Goal: Book appointment/travel/reservation

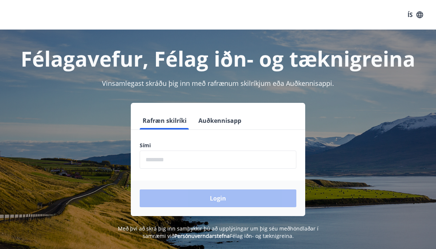
click at [158, 157] on input "phone" at bounding box center [218, 160] width 157 height 18
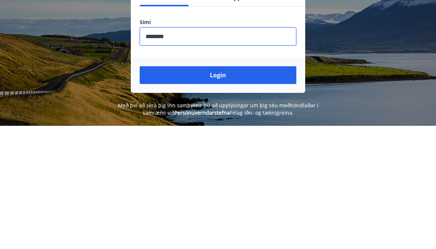
type input "********"
click at [195, 189] on button "Login" at bounding box center [218, 198] width 157 height 18
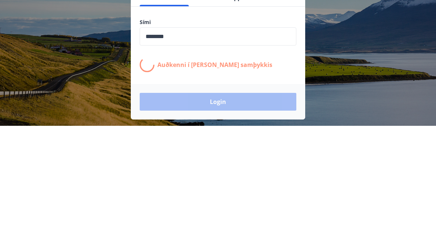
scroll to position [92, 0]
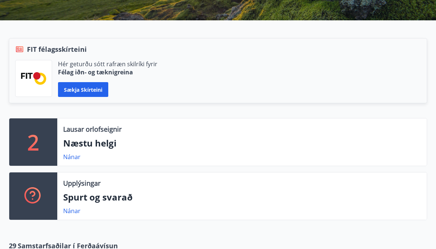
scroll to position [146, 0]
click at [34, 139] on p "2" at bounding box center [33, 142] width 12 height 28
click at [68, 160] on link "Nánar" at bounding box center [71, 157] width 17 height 8
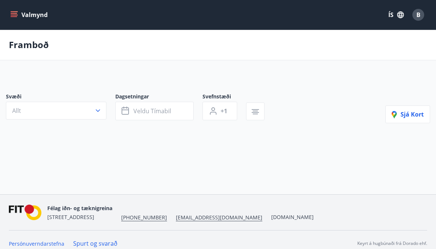
type input "*"
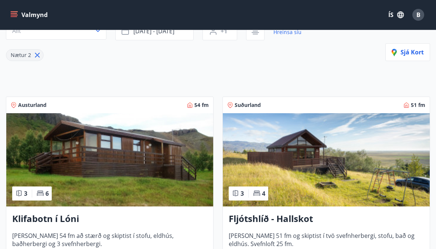
scroll to position [94, 0]
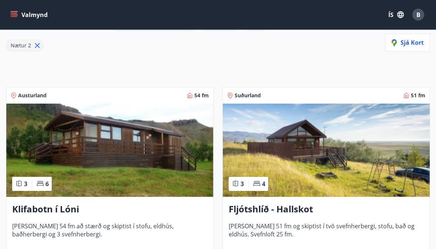
click at [195, 249] on div "Klifabotn í [PERSON_NAME] er 54 fm að stærð og skiptist í stofu, eldhús, baðher…" at bounding box center [109, 237] width 207 height 81
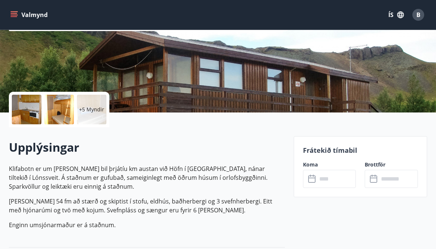
scroll to position [108, 0]
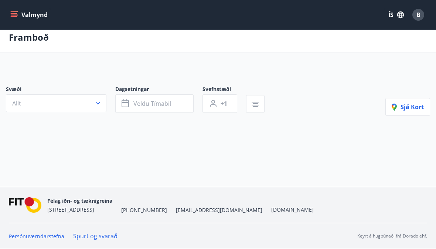
scroll to position [35, 0]
type input "*"
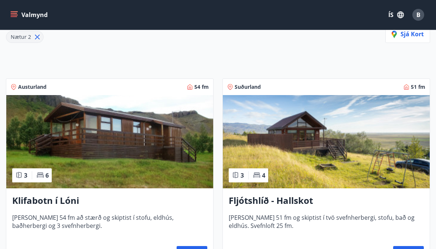
scroll to position [109, 0]
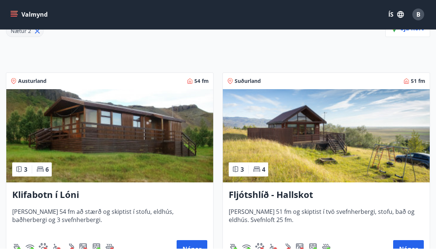
click at [393, 140] on img at bounding box center [326, 136] width 207 height 93
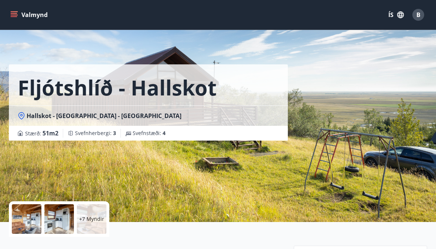
click at [30, 215] on div at bounding box center [27, 219] width 30 height 30
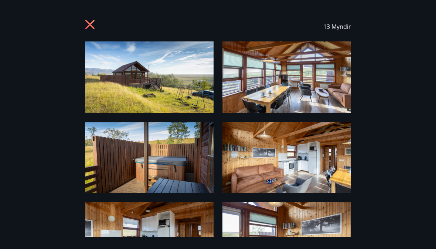
click at [269, 84] on img at bounding box center [287, 76] width 129 height 71
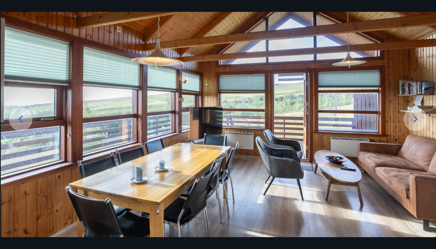
scroll to position [47, 0]
click at [417, 125] on icon at bounding box center [416, 119] width 12 height 12
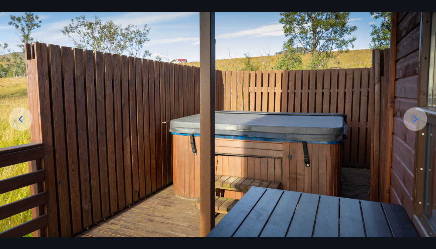
click at [417, 125] on icon at bounding box center [416, 119] width 12 height 12
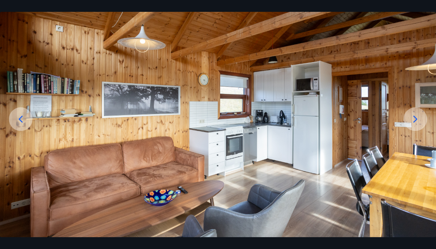
click at [417, 125] on icon at bounding box center [416, 119] width 12 height 12
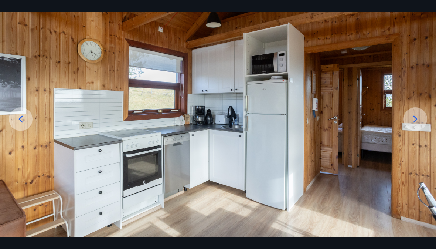
click at [417, 125] on icon at bounding box center [416, 119] width 12 height 12
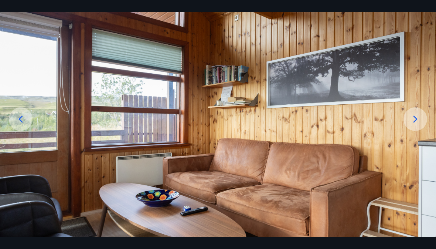
click at [418, 125] on icon at bounding box center [416, 119] width 12 height 12
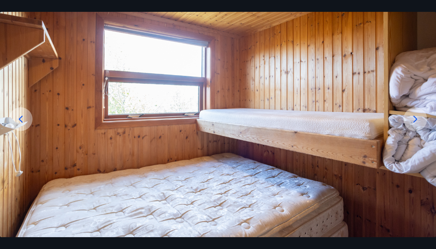
click at [415, 122] on icon at bounding box center [416, 118] width 4 height 7
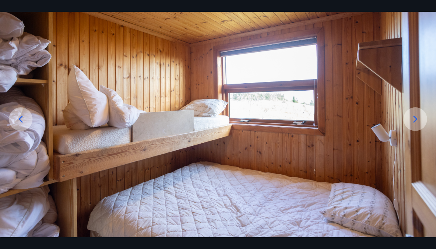
click at [416, 125] on icon at bounding box center [416, 119] width 12 height 12
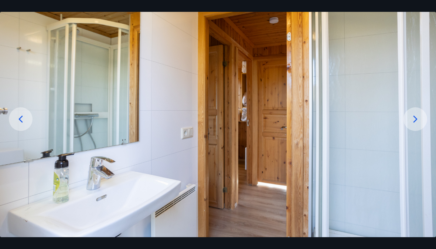
click at [415, 125] on icon at bounding box center [416, 119] width 12 height 12
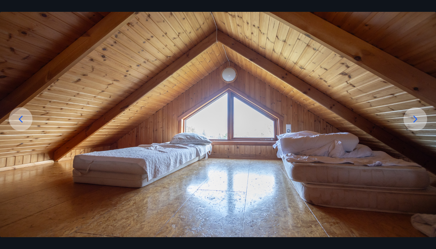
click at [415, 125] on icon at bounding box center [416, 119] width 12 height 12
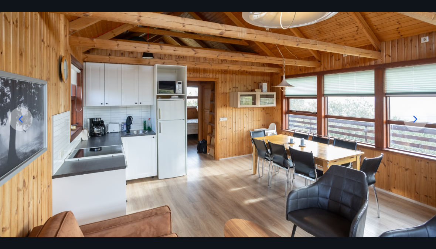
click at [419, 125] on icon at bounding box center [416, 119] width 12 height 12
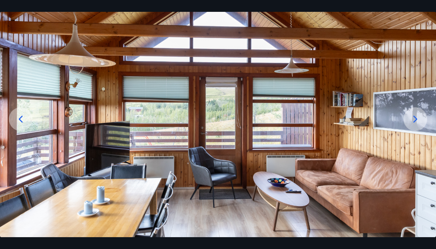
click at [418, 125] on icon at bounding box center [416, 119] width 12 height 12
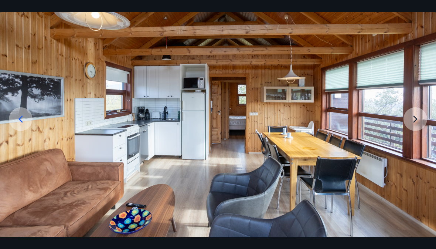
click at [418, 134] on img at bounding box center [218, 115] width 436 height 243
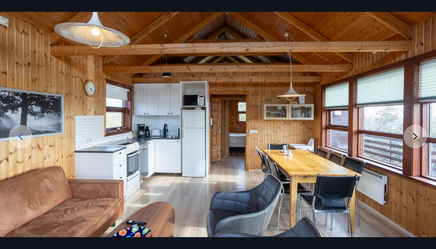
click at [415, 153] on img at bounding box center [218, 133] width 436 height 243
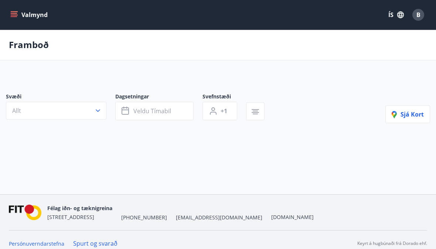
scroll to position [34, 0]
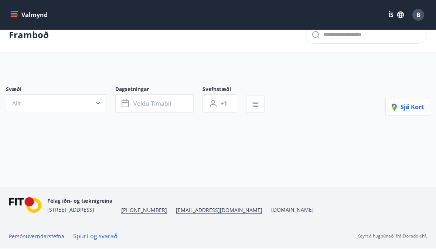
type input "*"
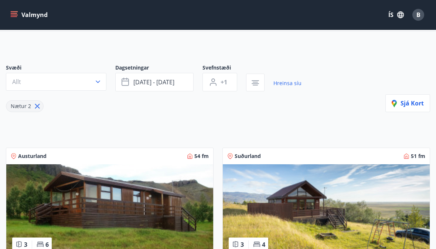
click at [413, 103] on span "Sjá kort" at bounding box center [408, 103] width 32 height 8
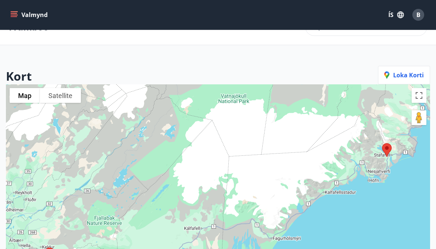
scroll to position [0, 0]
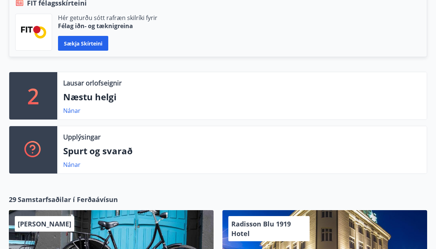
scroll to position [179, 0]
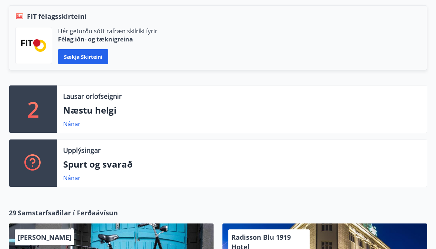
click at [72, 121] on link "Nánar" at bounding box center [71, 124] width 17 height 8
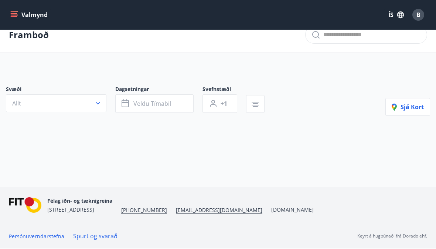
type input "*"
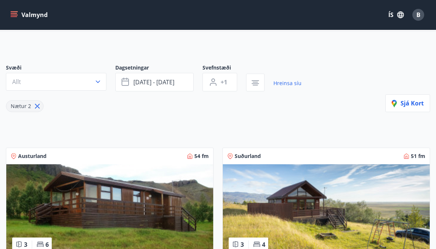
click at [360, 200] on img at bounding box center [326, 210] width 207 height 93
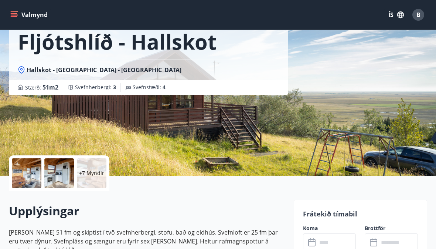
scroll to position [45, 0]
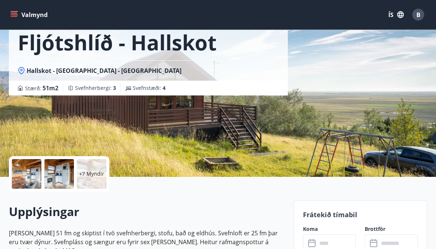
click at [23, 70] on icon at bounding box center [21, 70] width 7 height 7
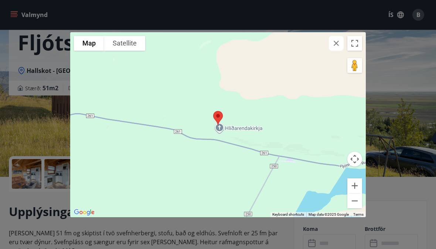
click at [128, 44] on button "Satellite" at bounding box center [124, 43] width 41 height 15
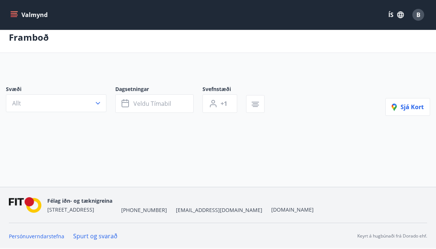
scroll to position [34, 0]
type input "*"
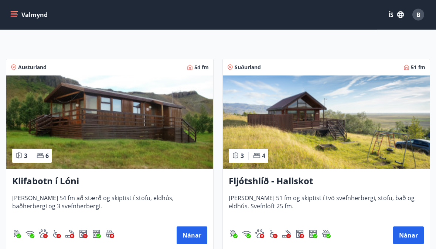
scroll to position [122, 0]
